Goal: Information Seeking & Learning: Learn about a topic

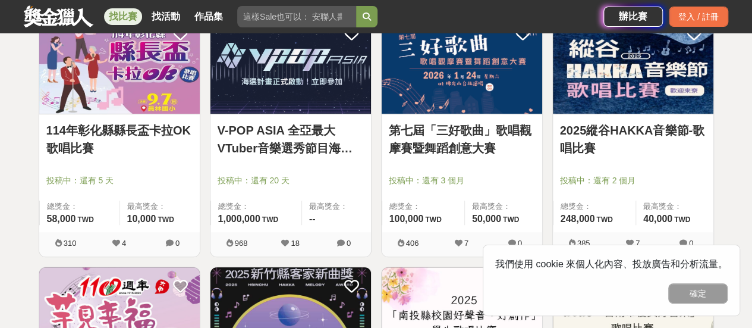
scroll to position [174, 0]
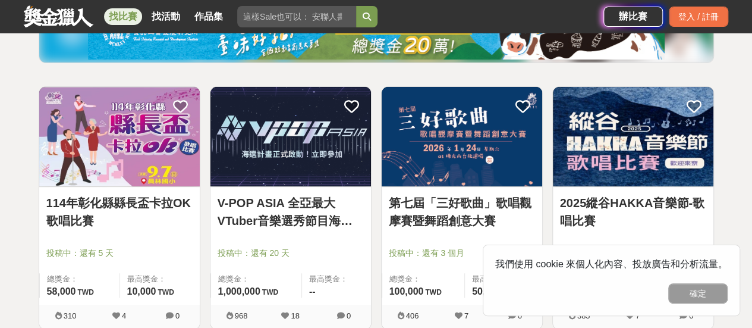
click at [478, 165] on img at bounding box center [462, 136] width 160 height 99
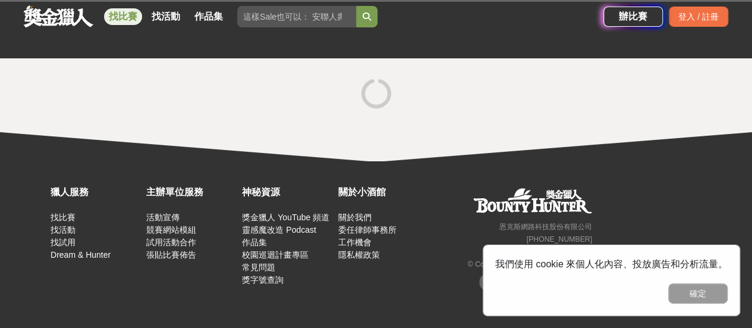
click at [478, 165] on div "獵人服務 找比賽 找活動 找試用 Dream & Hunter 主辦單位服務 活動宣傳 競賽網站模組 試用活動合作 張貼比賽佈告 神秘資源 獎金獵人 YouT…" at bounding box center [376, 244] width 752 height 166
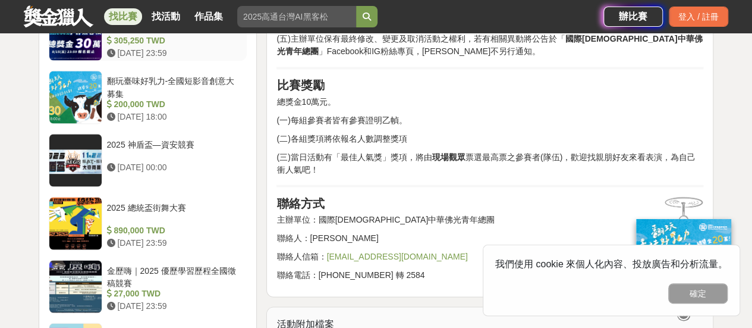
scroll to position [1010, 0]
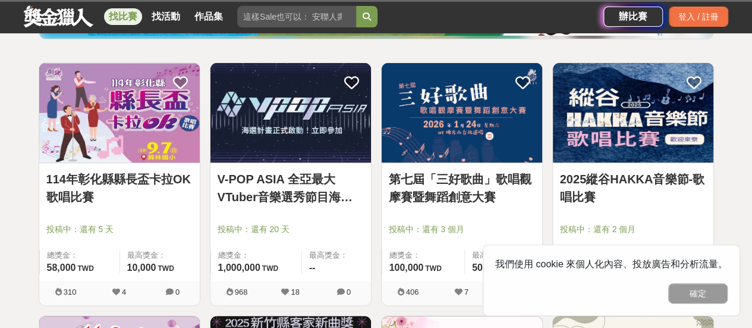
scroll to position [174, 0]
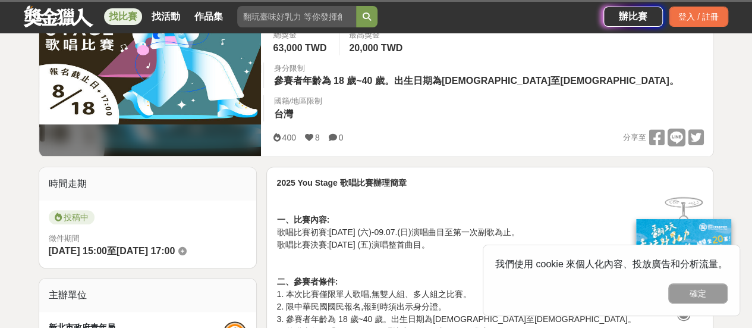
scroll to position [119, 0]
